Goal: Find specific page/section: Find specific page/section

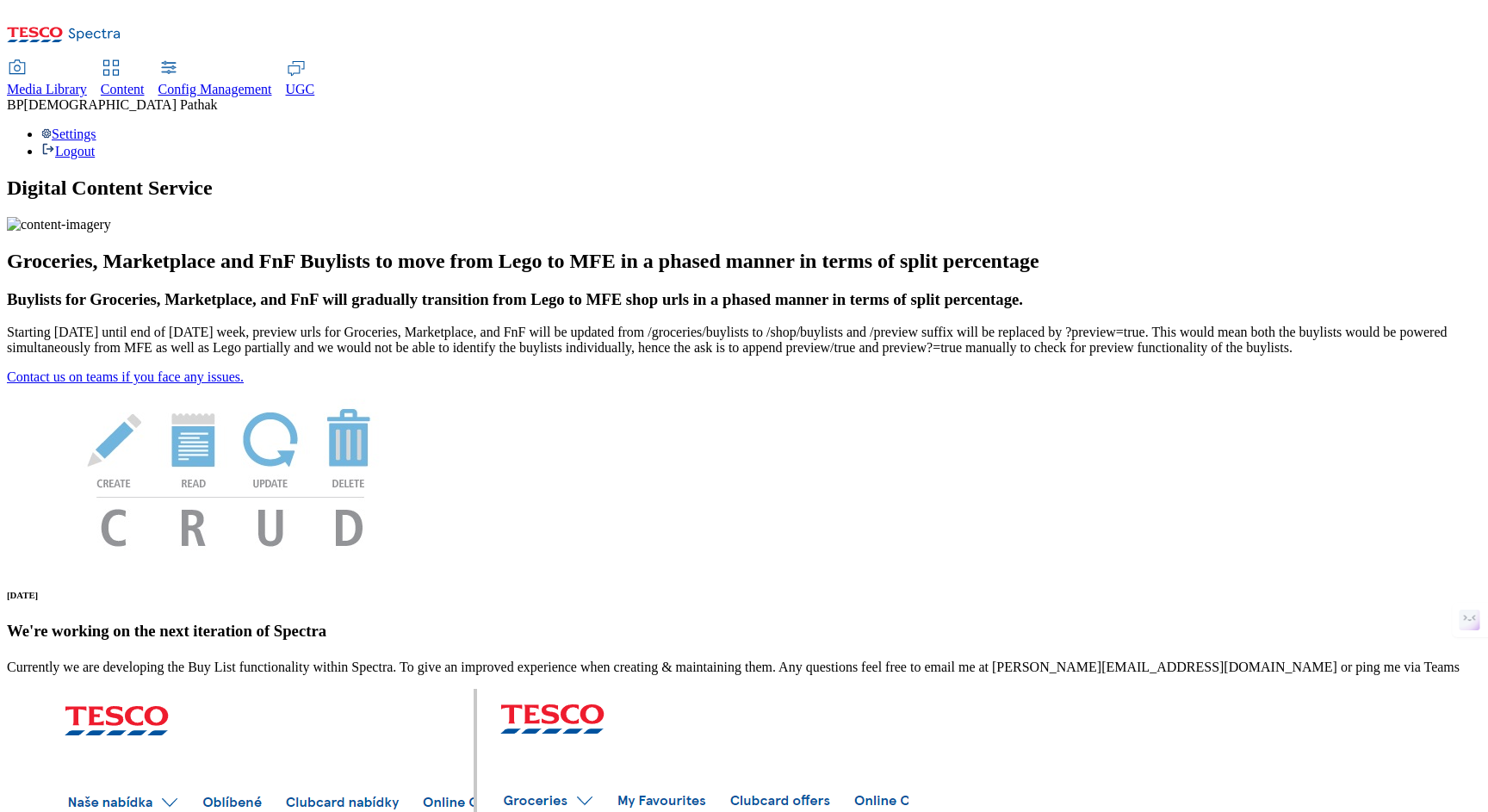
click at [87, 81] on span "Media Library" at bounding box center [47, 89] width 80 height 15
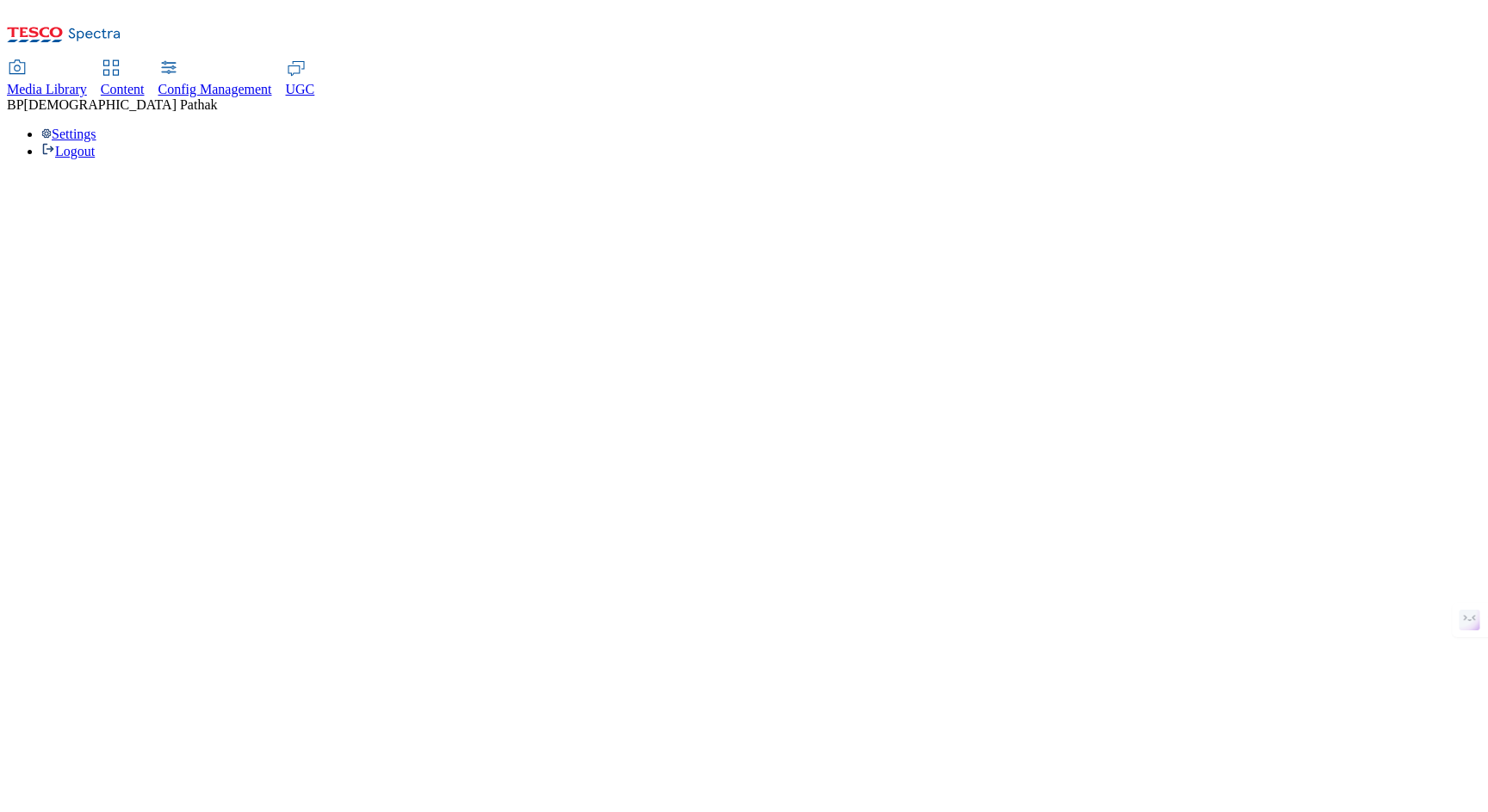
select select "flare-test"
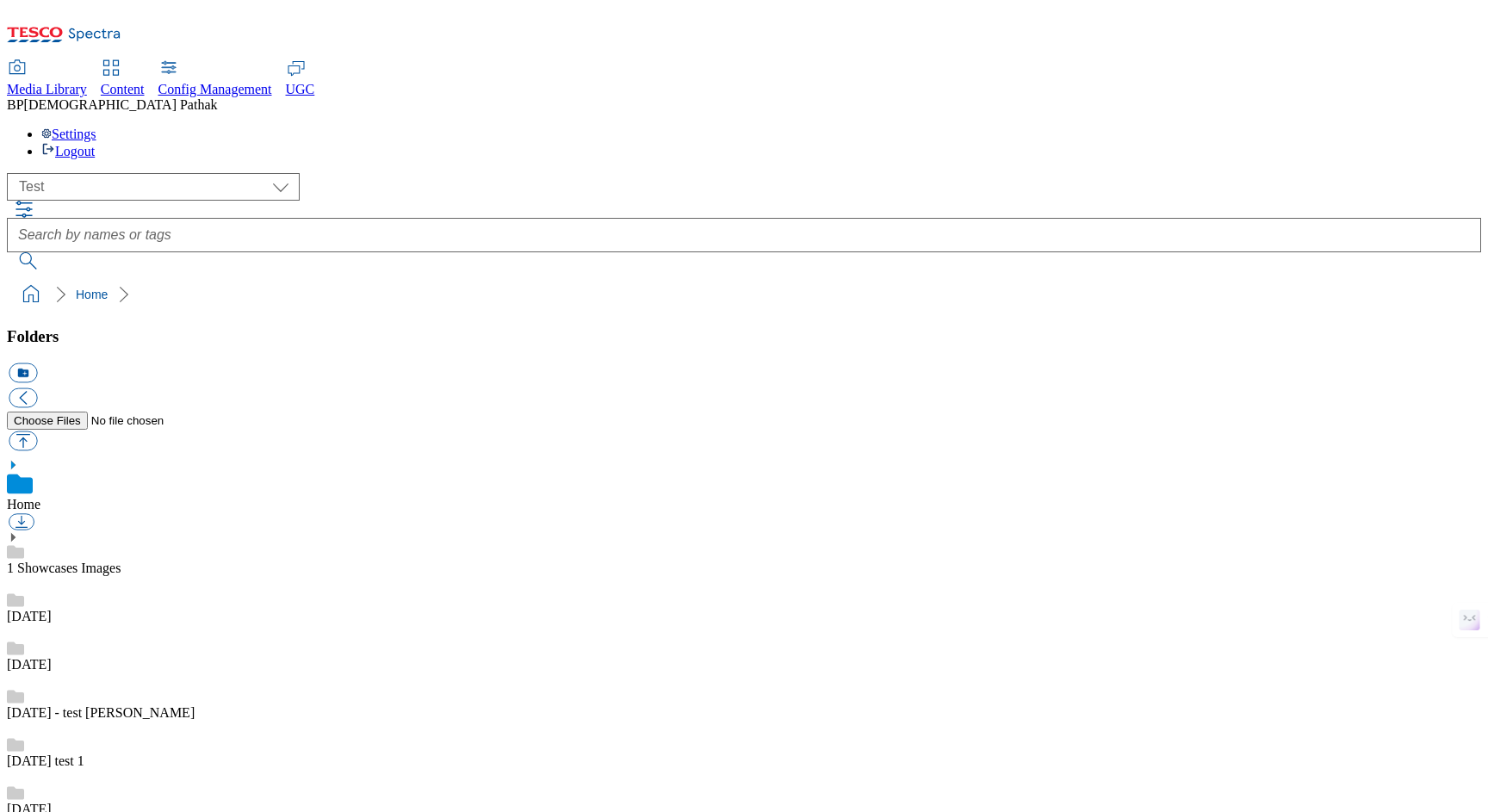
scroll to position [1, 0]
click at [35, 199] on icon "button" at bounding box center [24, 209] width 20 height 20
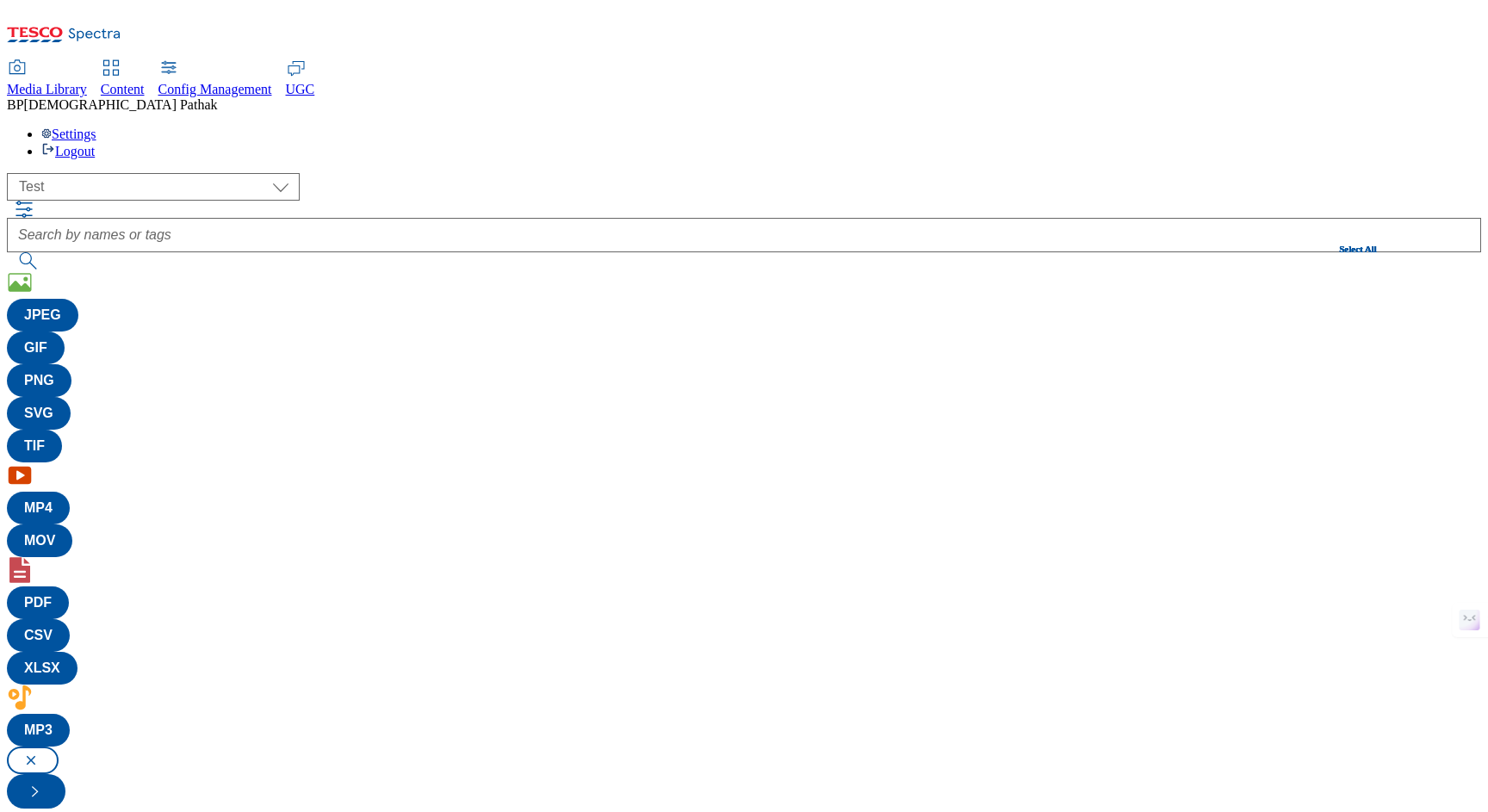
click at [345, 173] on div "( optional ) All all CE Clubcard Boost UK Clubcard Marketing Clubcard ROI clubc…" at bounding box center [744, 490] width 1474 height 635
click at [1290, 173] on div "( optional ) All all CE Clubcard Boost UK Clubcard Marketing Clubcard ROI clubc…" at bounding box center [744, 490] width 1474 height 635
click at [144, 61] on link "Content" at bounding box center [123, 79] width 44 height 36
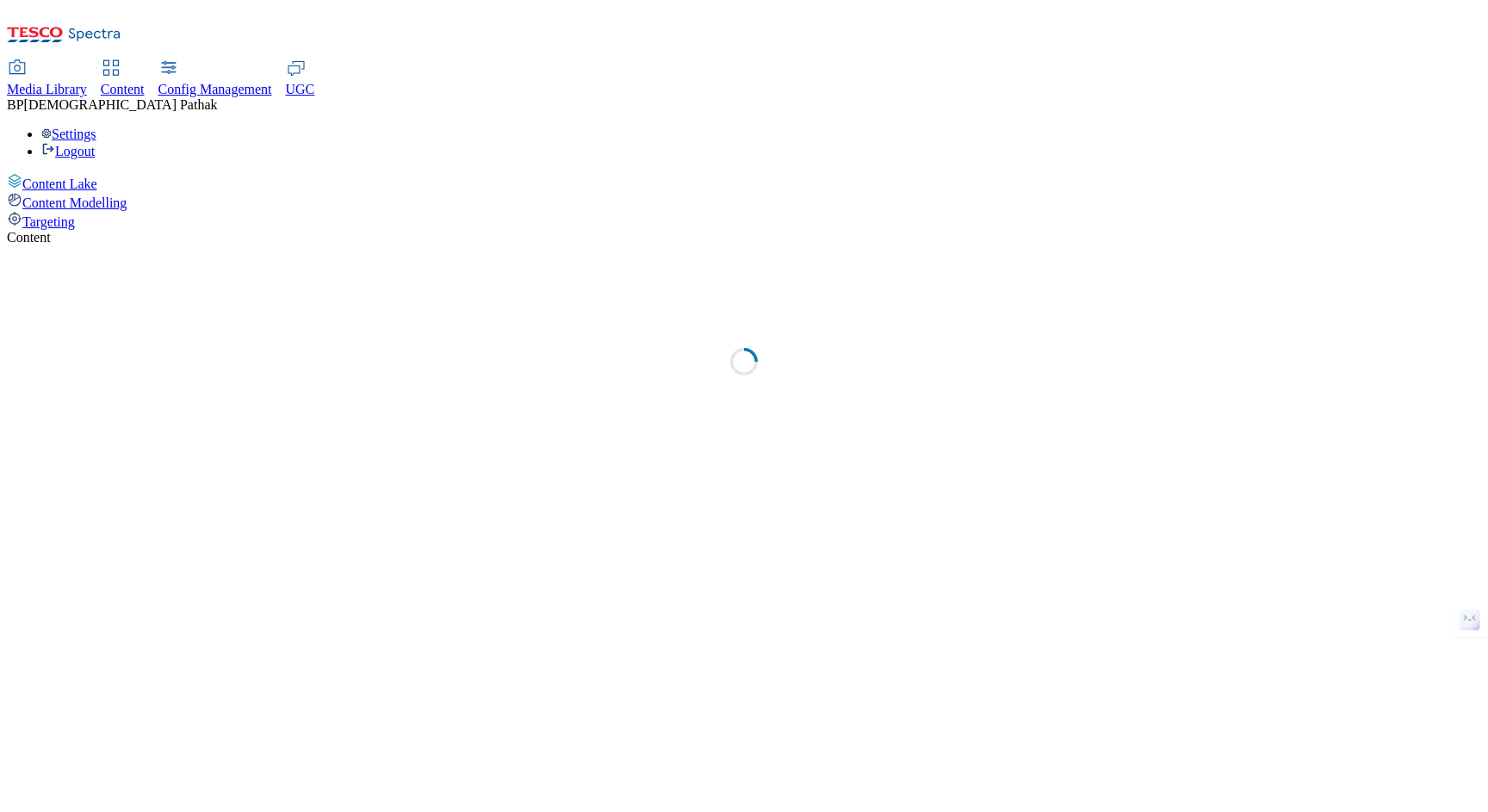
select select "group-comms"
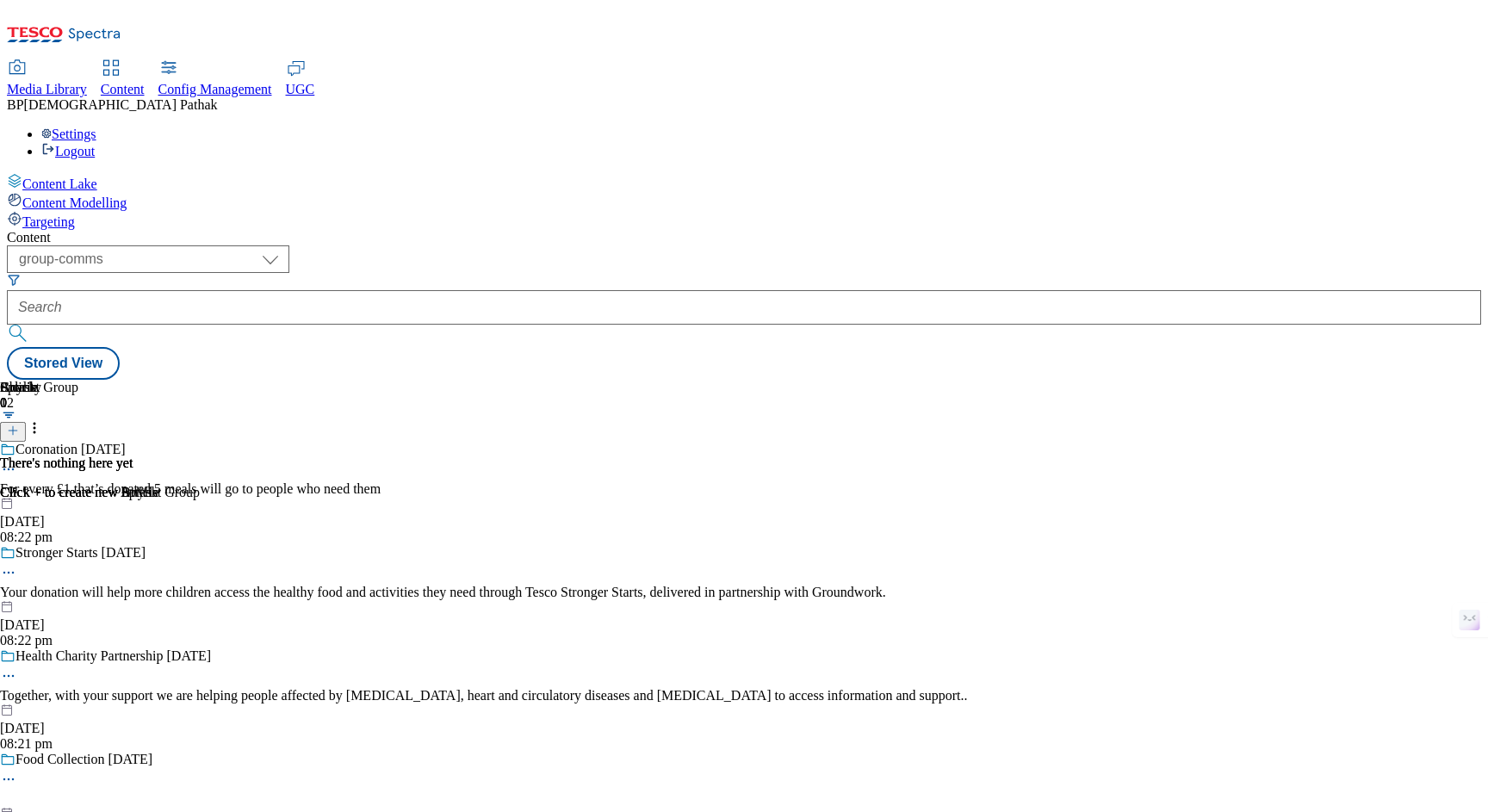
click at [864, 245] on div "( optional ) dotcom-cz dotcom-hu dotcom-sk fnf-uk ghs-roi ghs-uk group-comms ig…" at bounding box center [744, 313] width 1474 height 135
click at [201, 319] on div "Content ( optional ) dotcom-cz dotcom-hu dotcom-sk fnf-uk ghs-roi ghs-uk group-…" at bounding box center [744, 305] width 1474 height 150
click at [87, 81] on span "Media Library" at bounding box center [47, 89] width 80 height 15
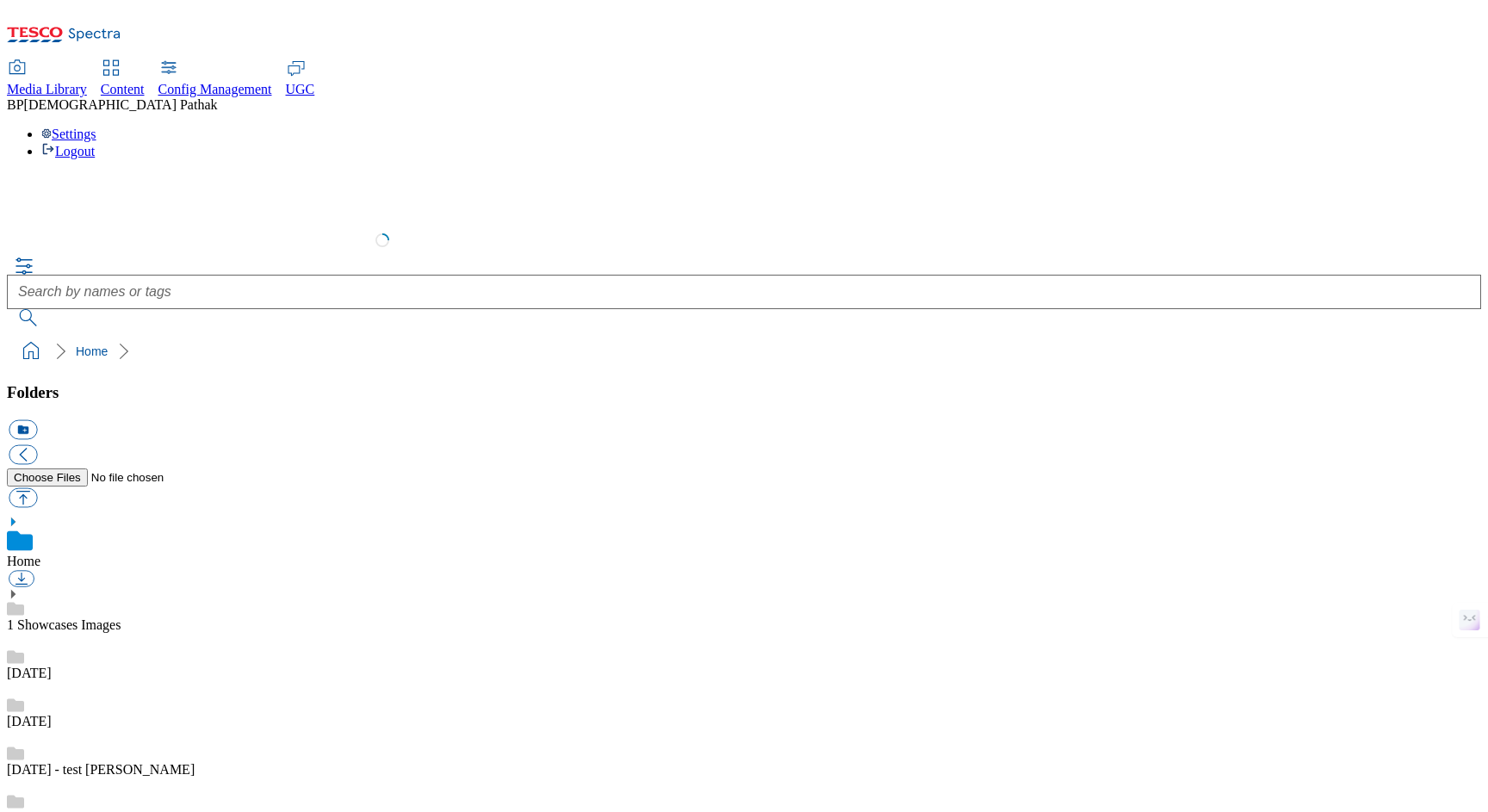
scroll to position [3, 0]
select select "flare-test"
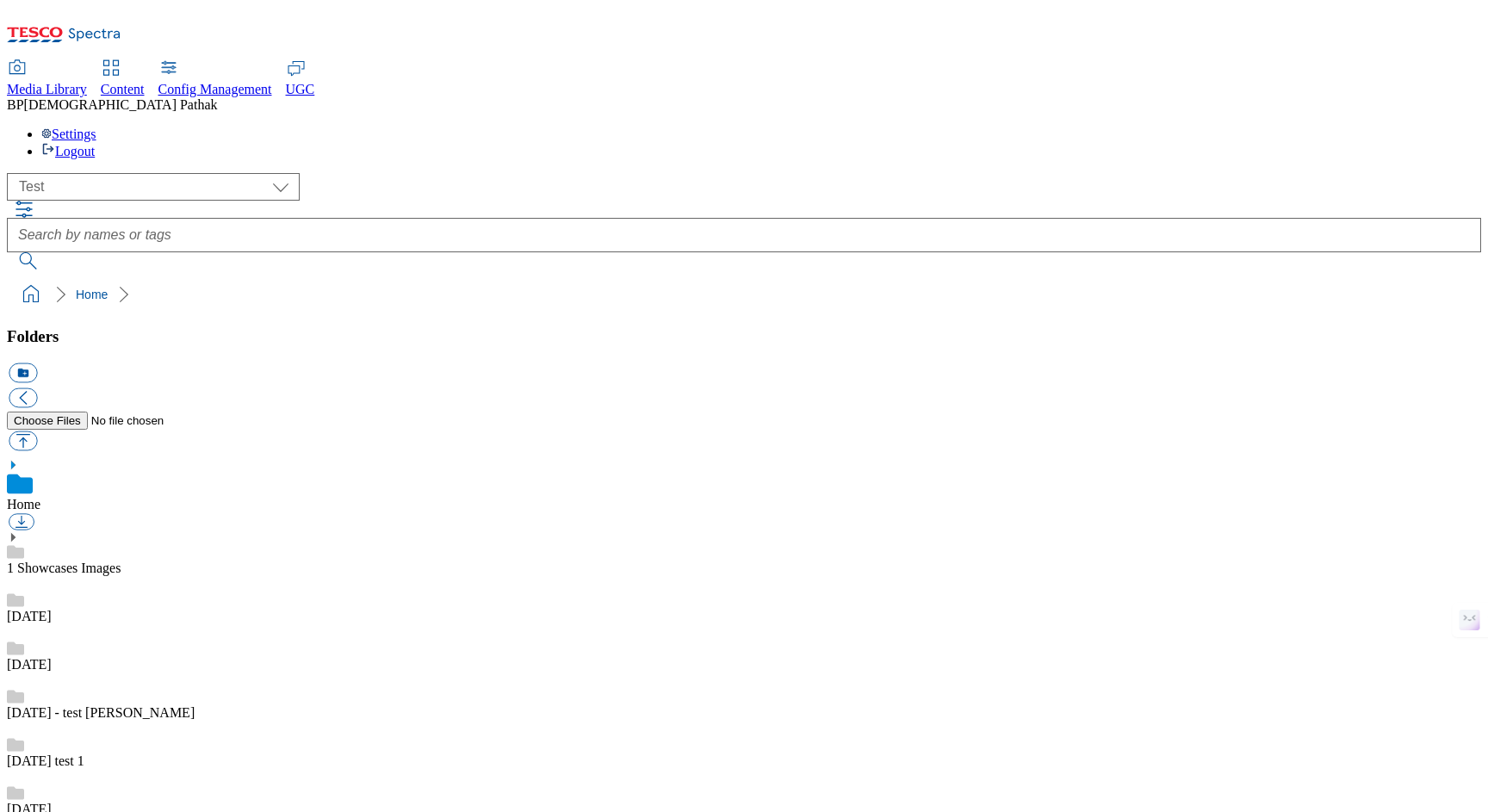
click at [144, 81] on span "Content" at bounding box center [123, 89] width 44 height 15
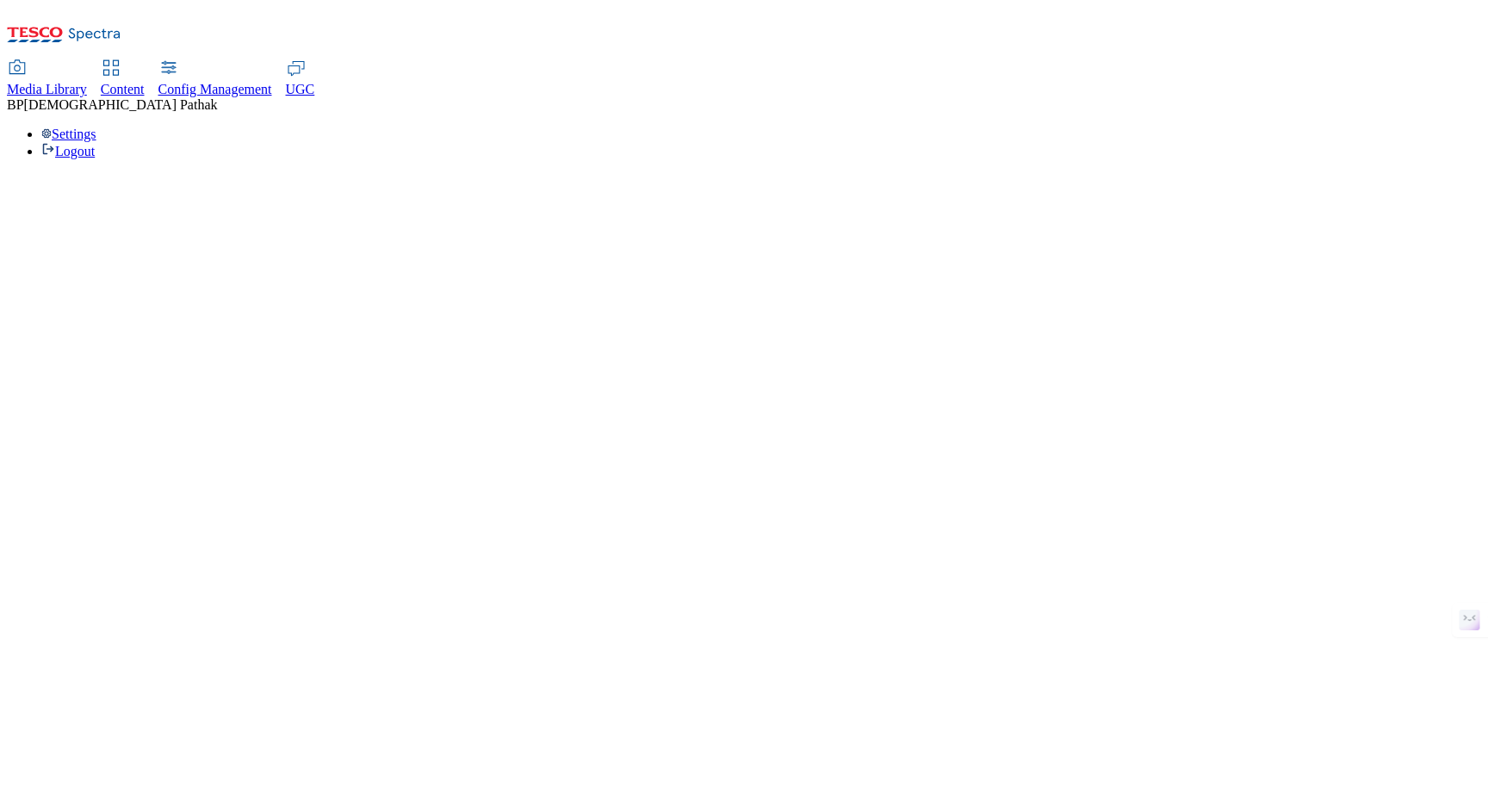
select select "group-comms"
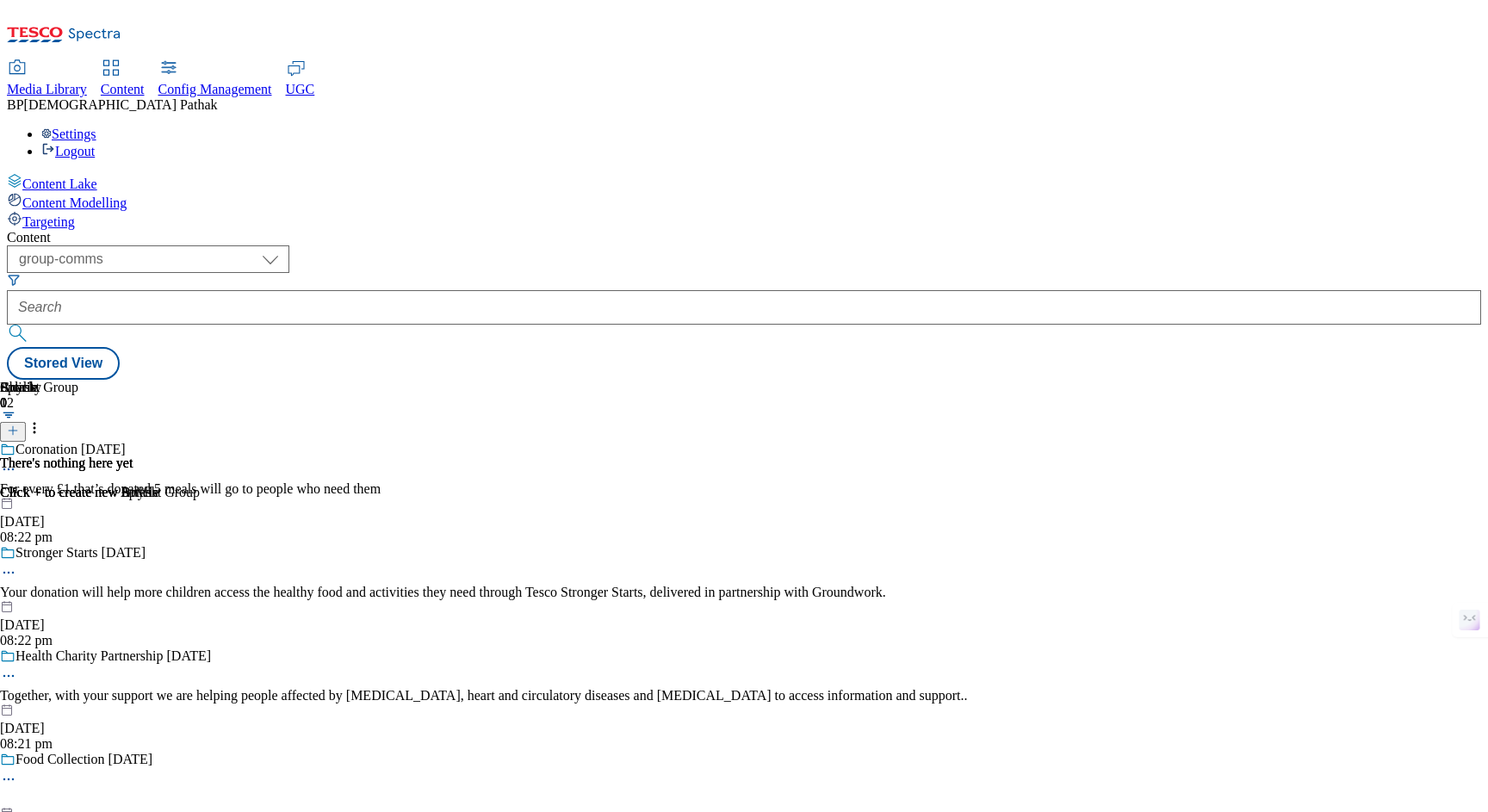
click at [272, 81] on span "Config Management" at bounding box center [215, 89] width 113 height 15
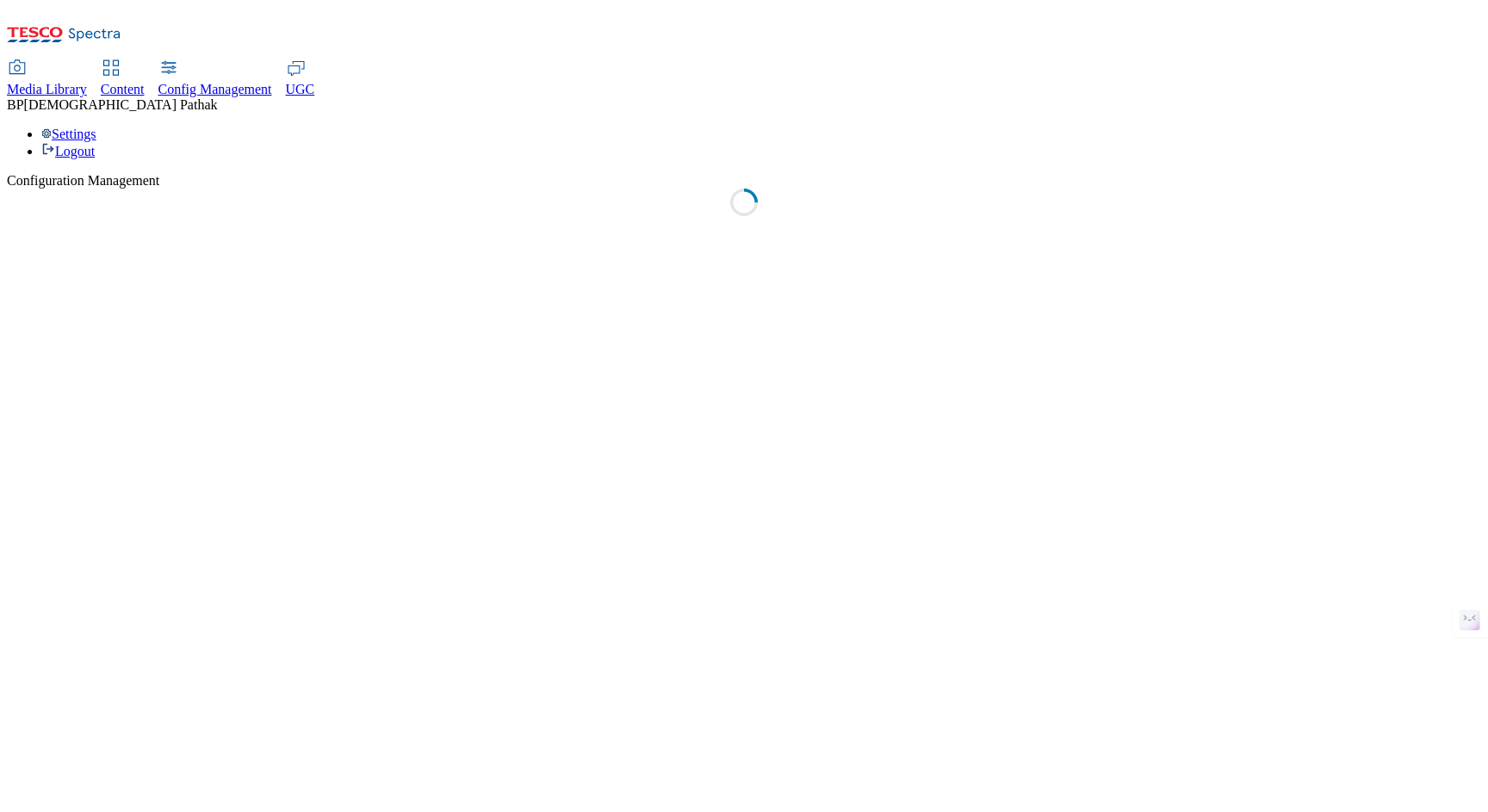
select select "uk"
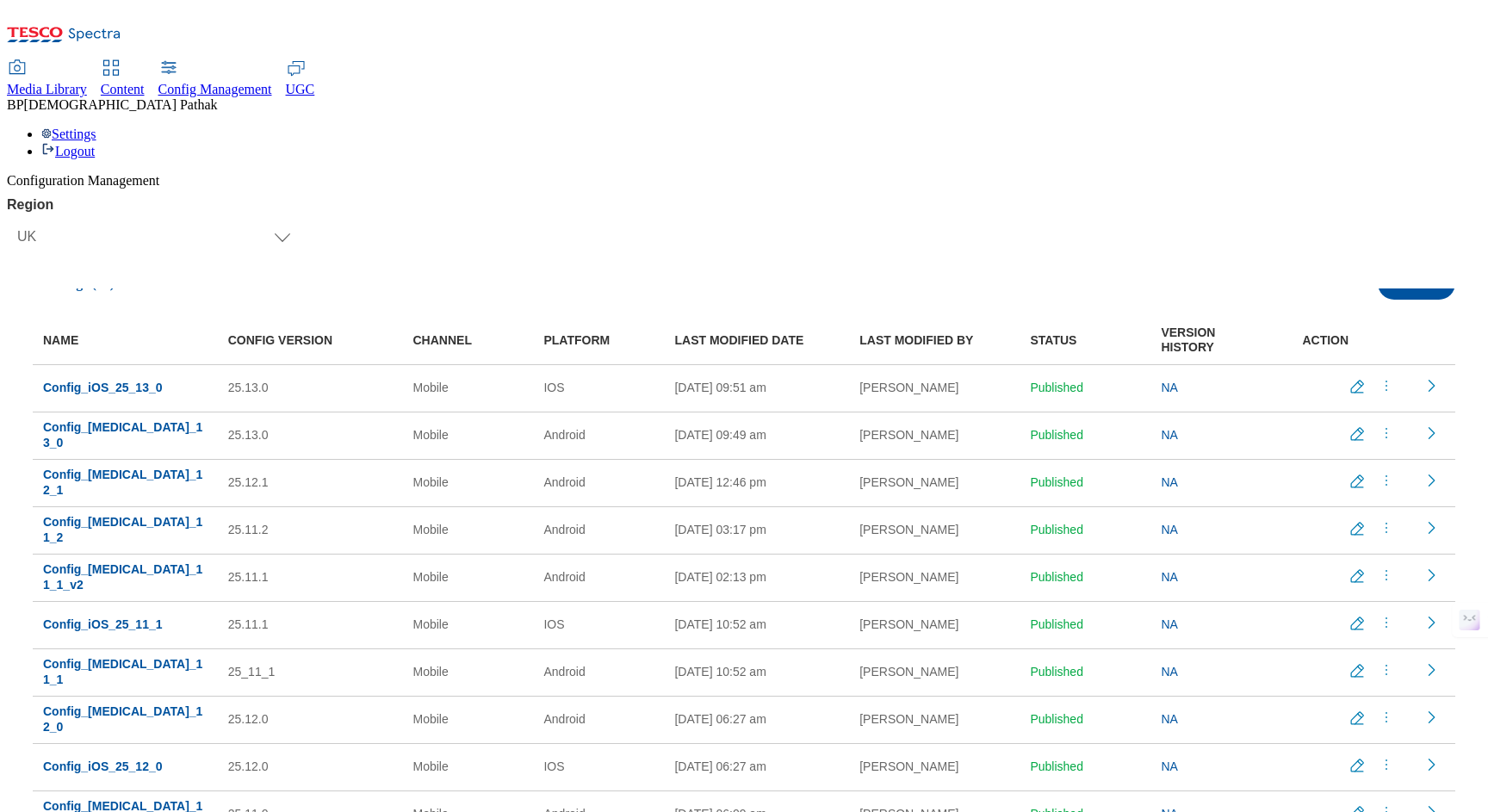
scroll to position [12, 0]
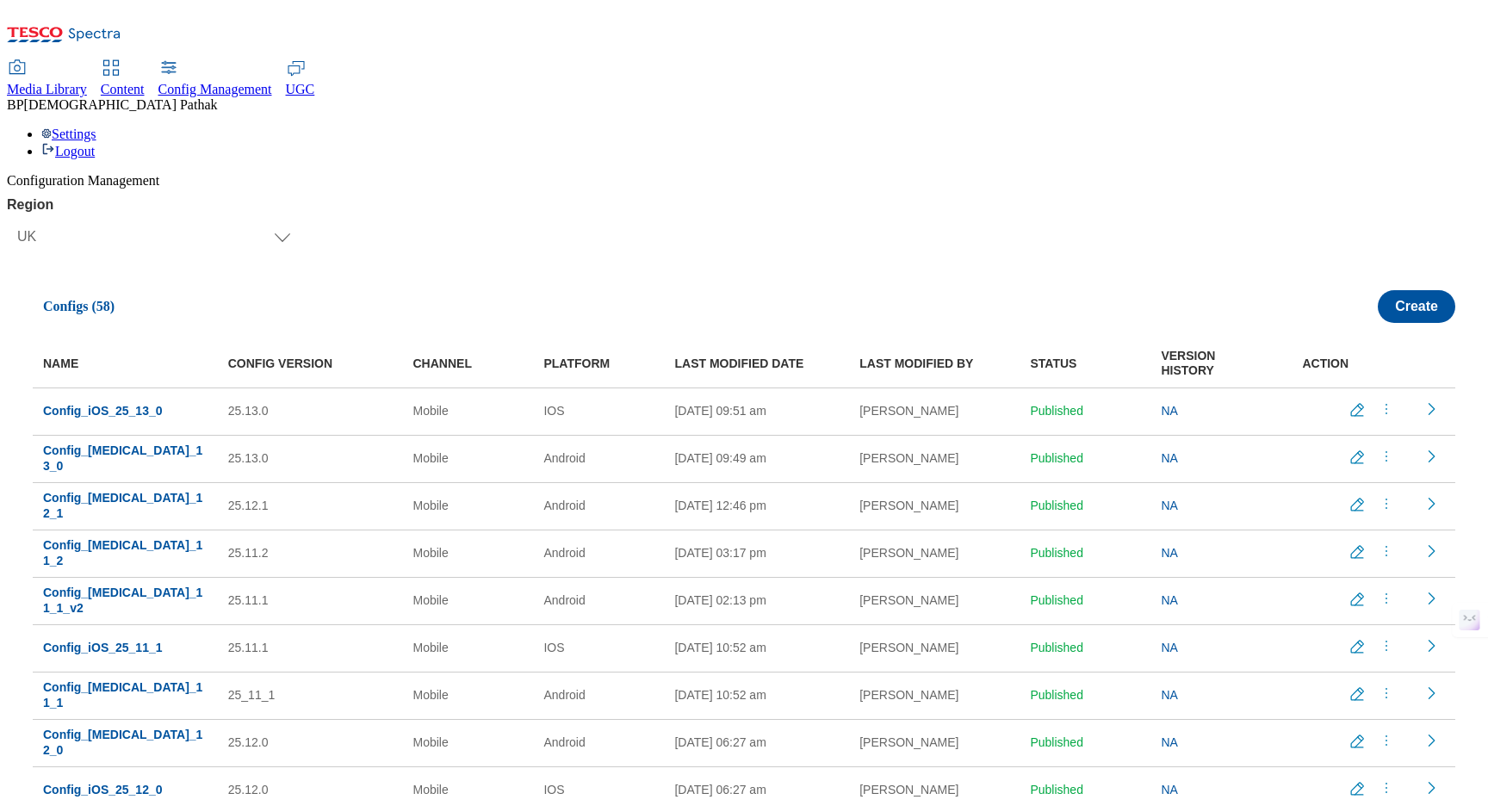
click at [315, 81] on span "UGC" at bounding box center [300, 89] width 29 height 15
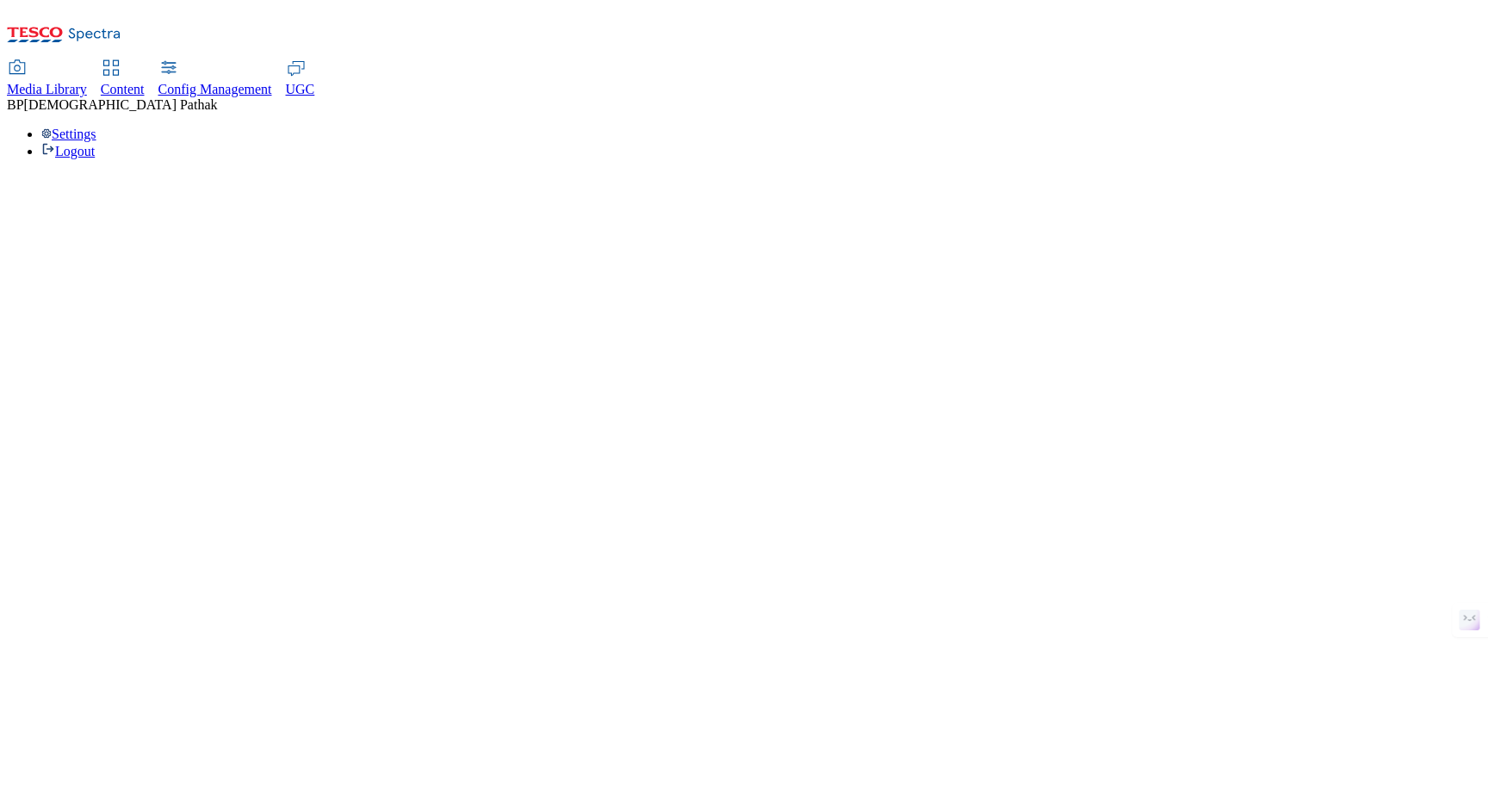
select select "All"
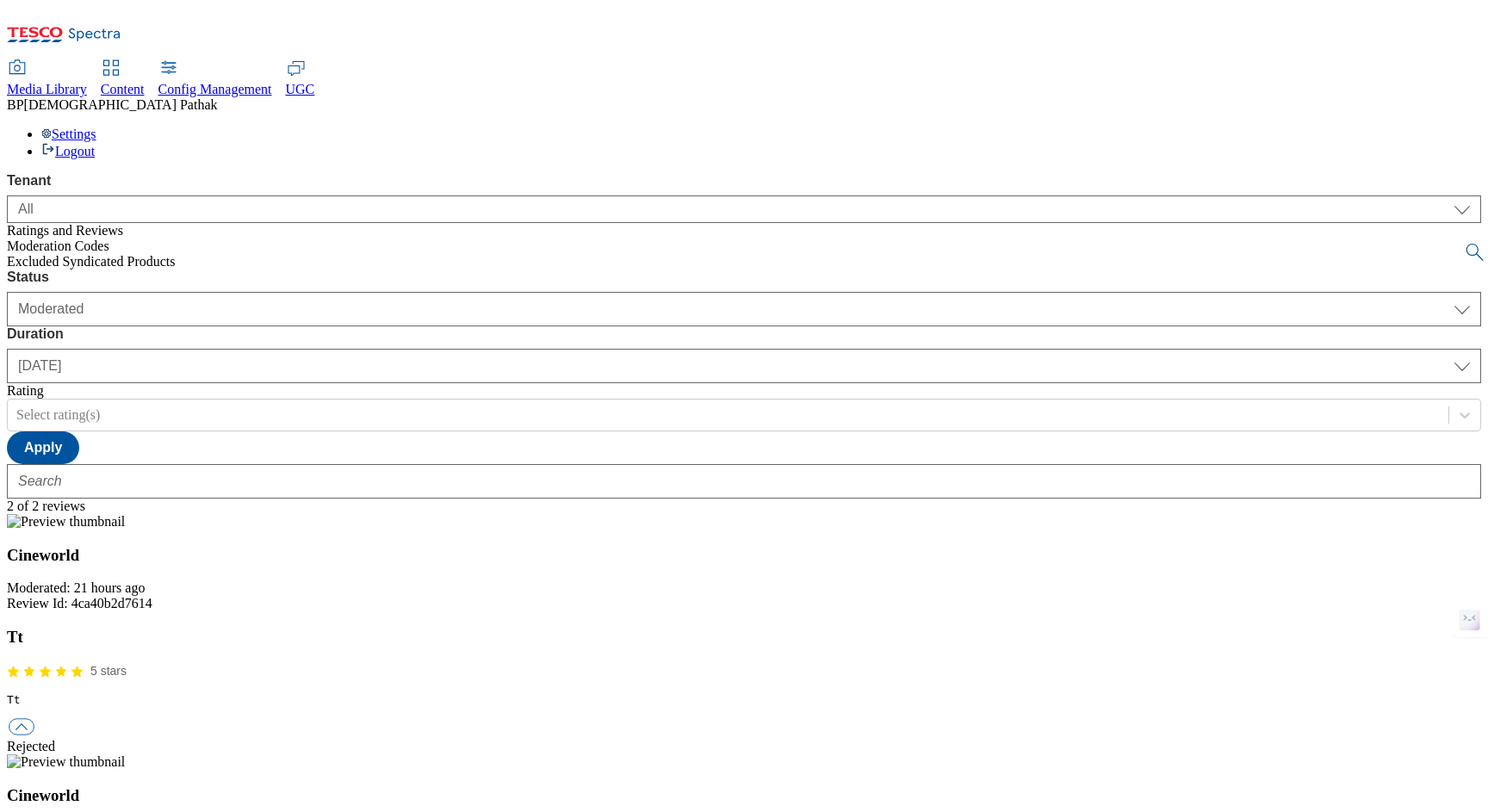
click at [144, 81] on span "Content" at bounding box center [123, 89] width 44 height 15
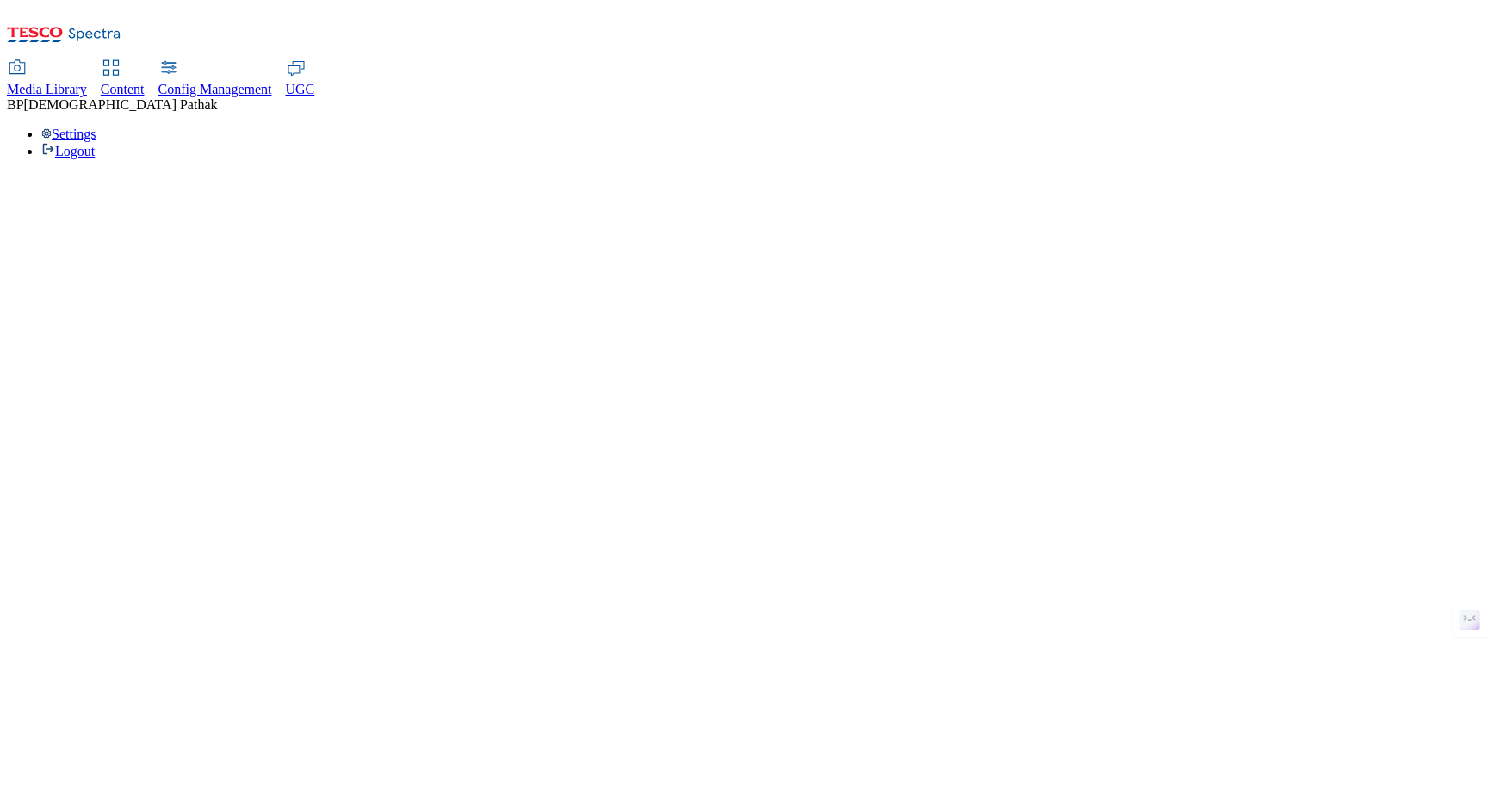
select select "group-comms"
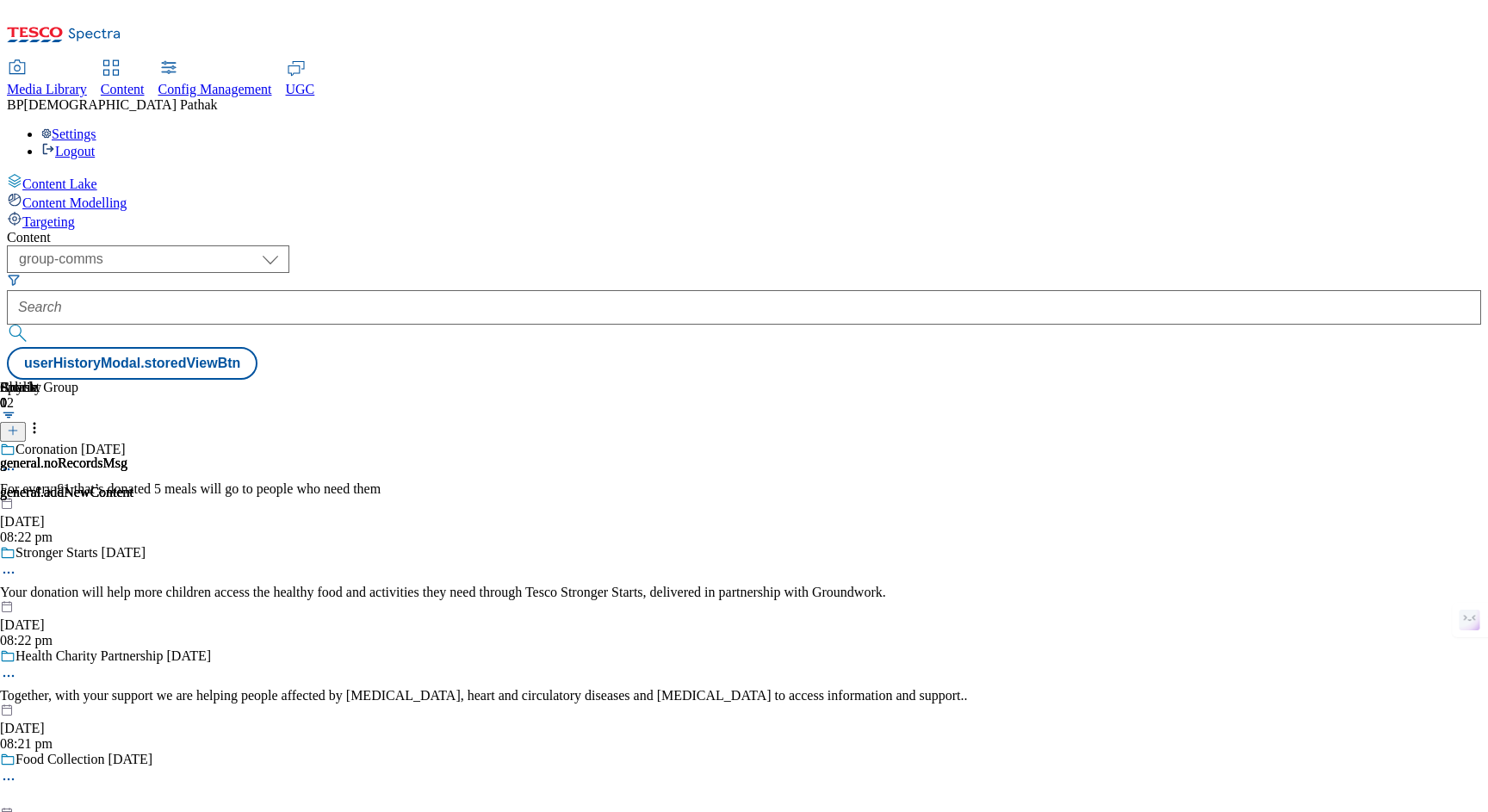
click at [272, 81] on span "Config Management" at bounding box center [215, 89] width 113 height 15
select select "uk"
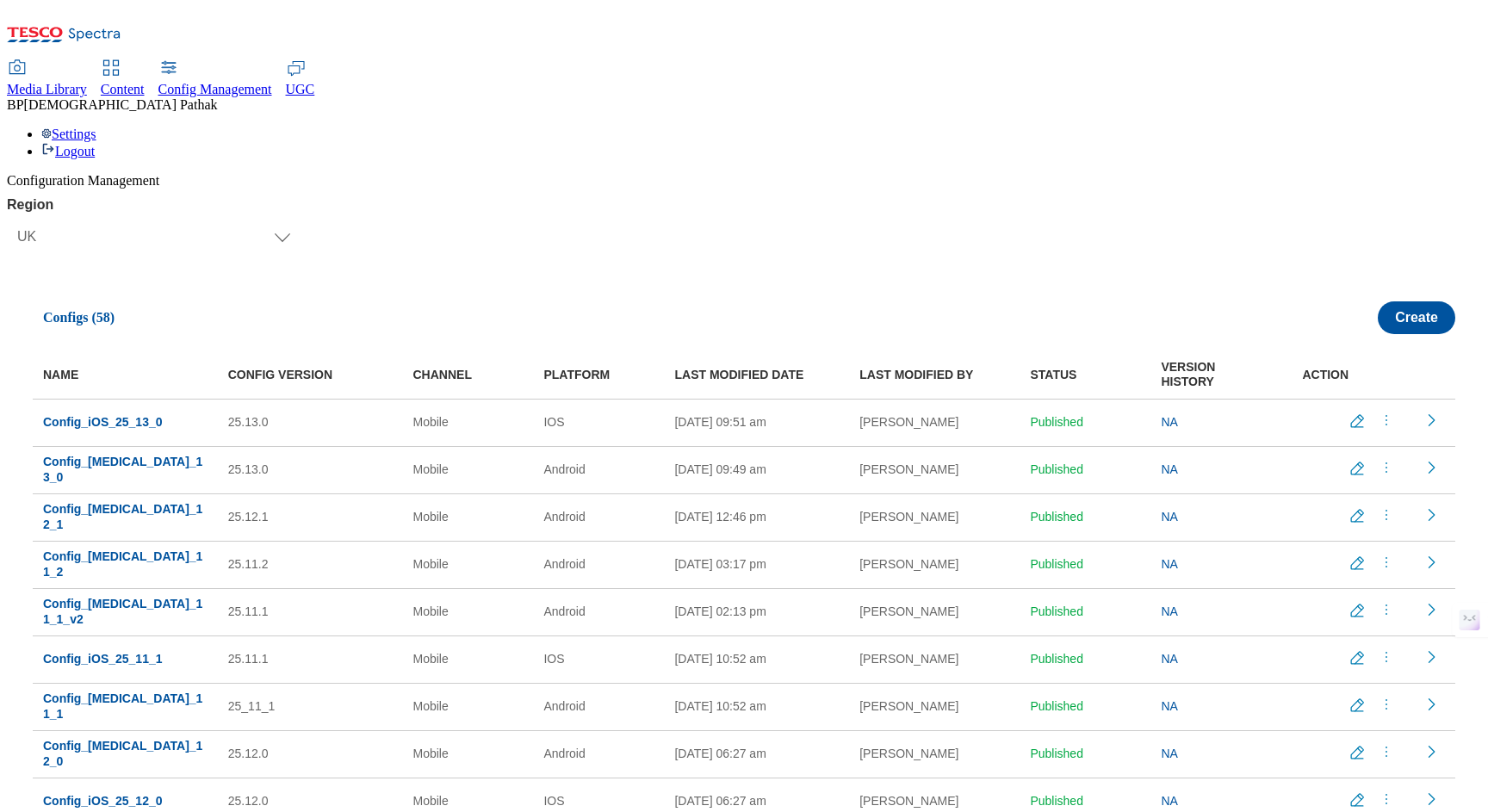
click at [87, 81] on span "Media Library" at bounding box center [47, 89] width 80 height 15
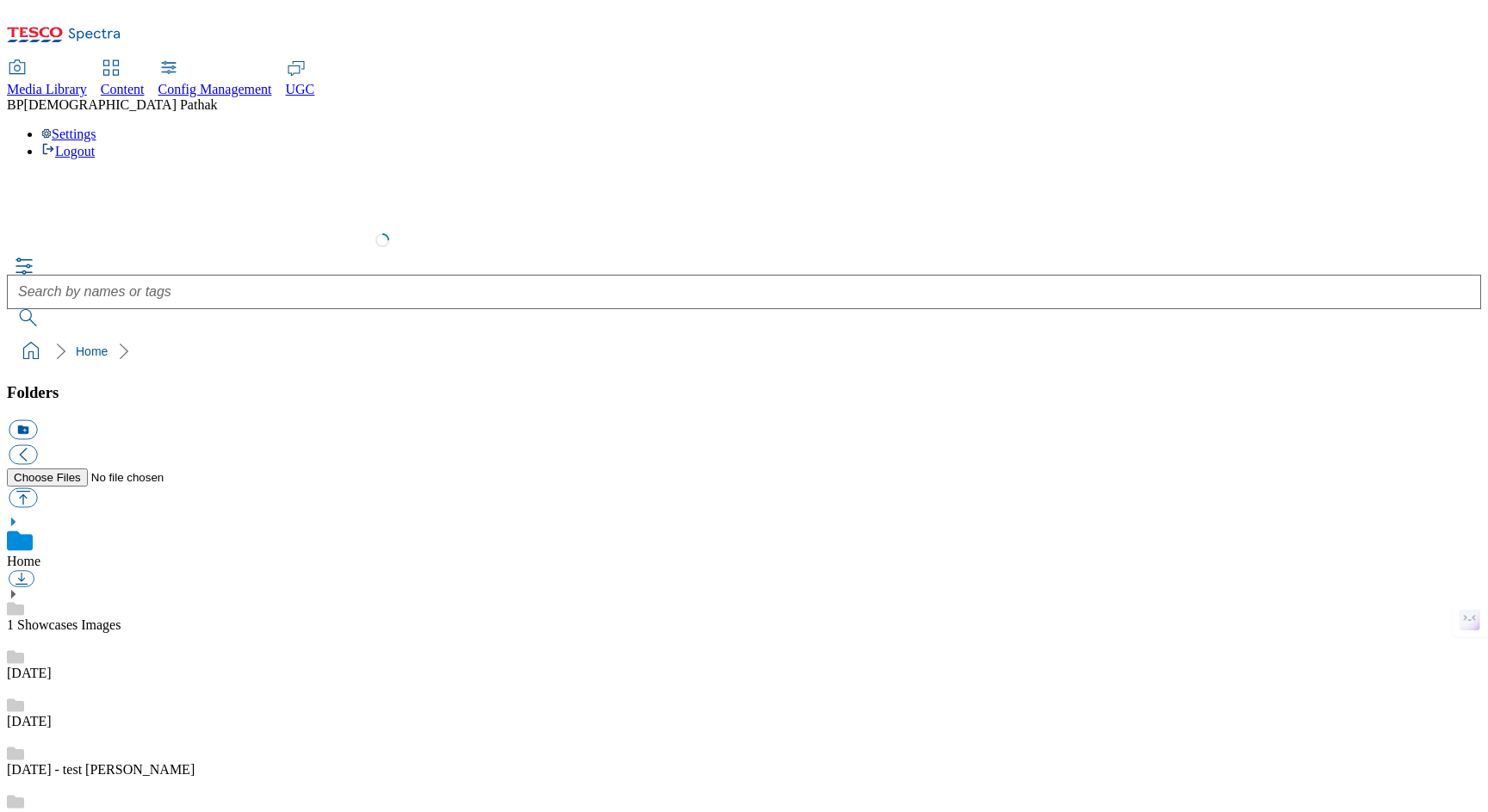
scroll to position [3, 0]
select select "flare-test"
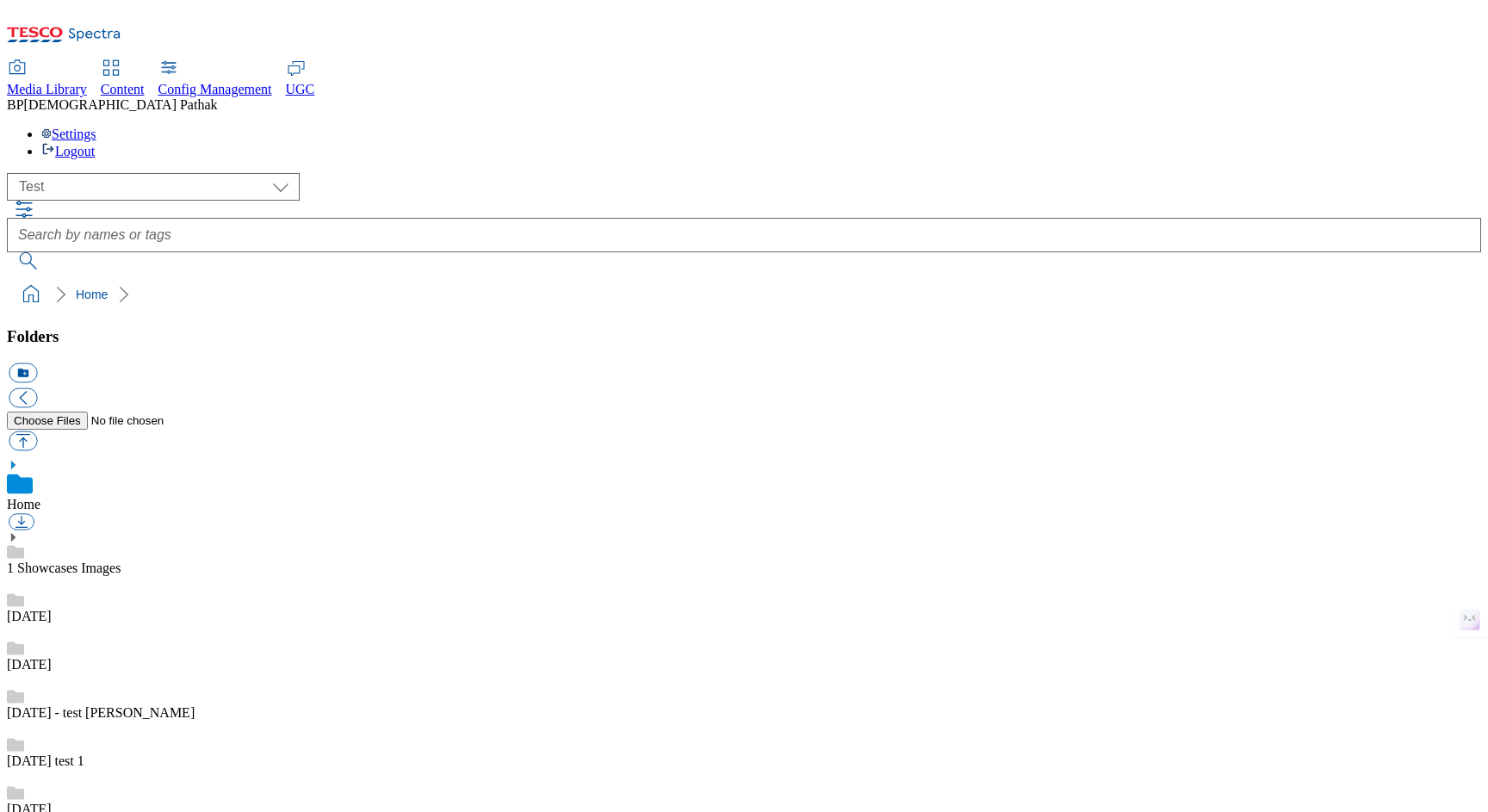
click at [1129, 278] on ol "Home" at bounding box center [748, 294] width 1464 height 33
click at [1280, 278] on ol "Home" at bounding box center [748, 294] width 1464 height 33
